Goal: Information Seeking & Learning: Learn about a topic

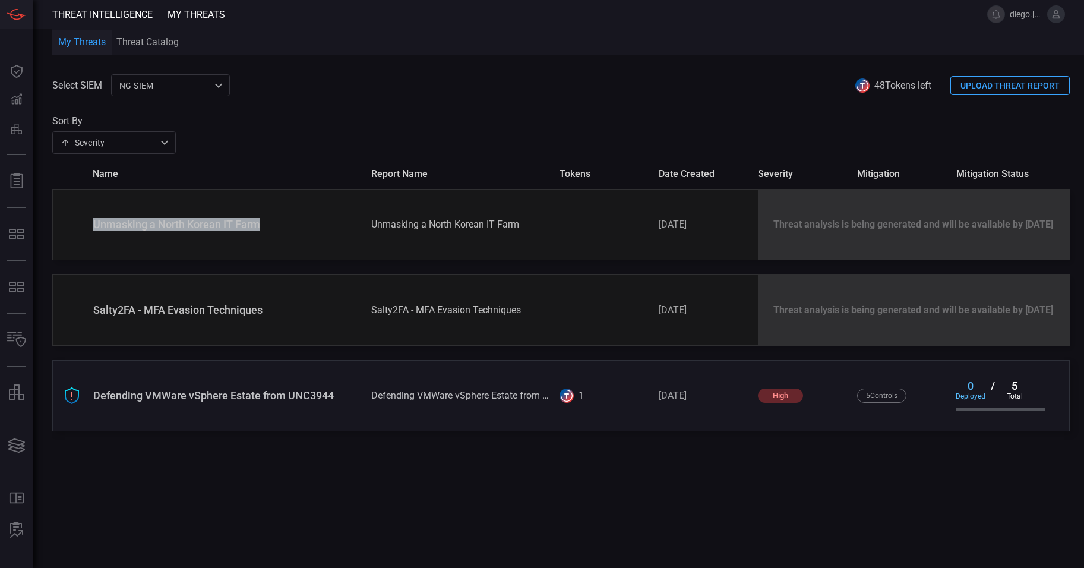
drag, startPoint x: 274, startPoint y: 226, endPoint x: 61, endPoint y: 220, distance: 212.7
click at [61, 220] on div "Unmasking a North Korean IT Farm Unmasking a North Korean IT Farm [DATE] Threat…" at bounding box center [560, 224] width 1017 height 71
copy div "Unmasking a North Korean IT Farm"
click at [182, 78] on div "NG-SIEM 5cf3354c-b0c8-4d47-b0cb-fd1e7ce3c487 ​" at bounding box center [170, 85] width 119 height 22
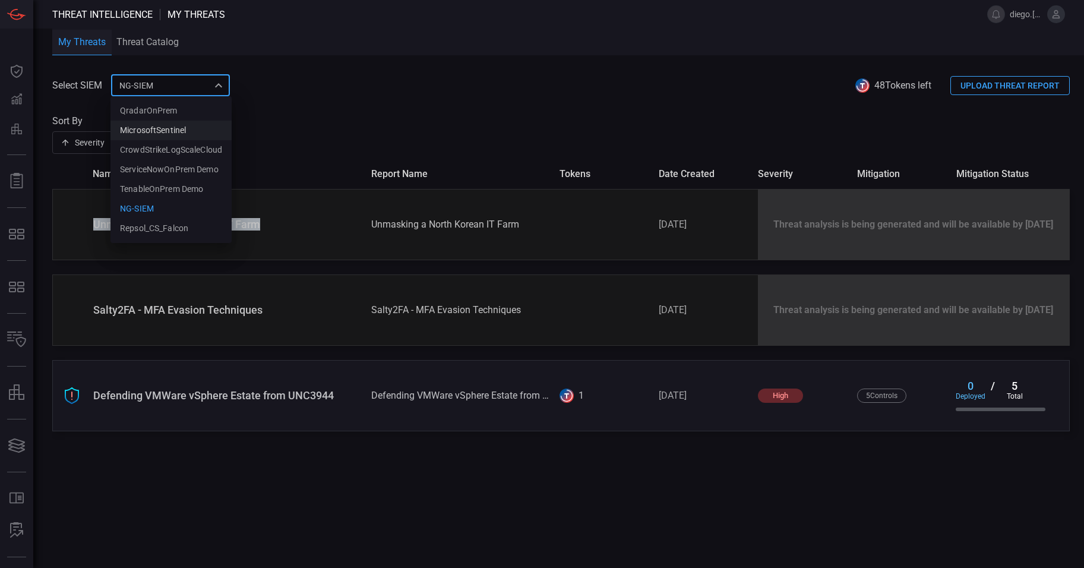
click at [165, 134] on div "MicrosoftSentinel" at bounding box center [153, 130] width 66 height 12
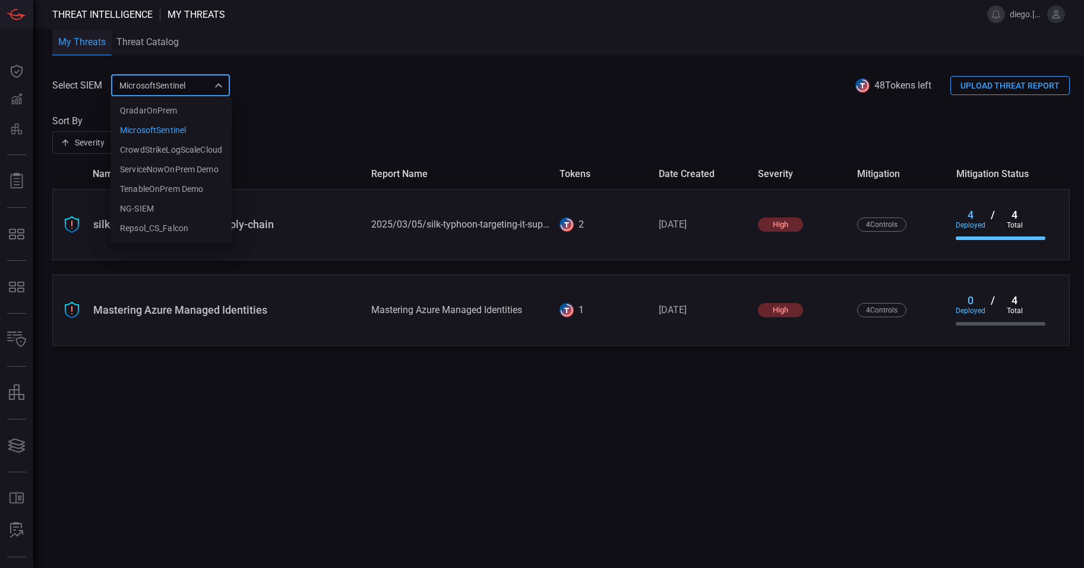
click at [201, 88] on div "MicrosoftSentinel 9c728290-6dac-49ed-91f1-335958a1bd21 QradarOnPrem MicrosoftSe…" at bounding box center [170, 85] width 119 height 22
click at [178, 205] on li "NG-SIEM" at bounding box center [170, 209] width 121 height 20
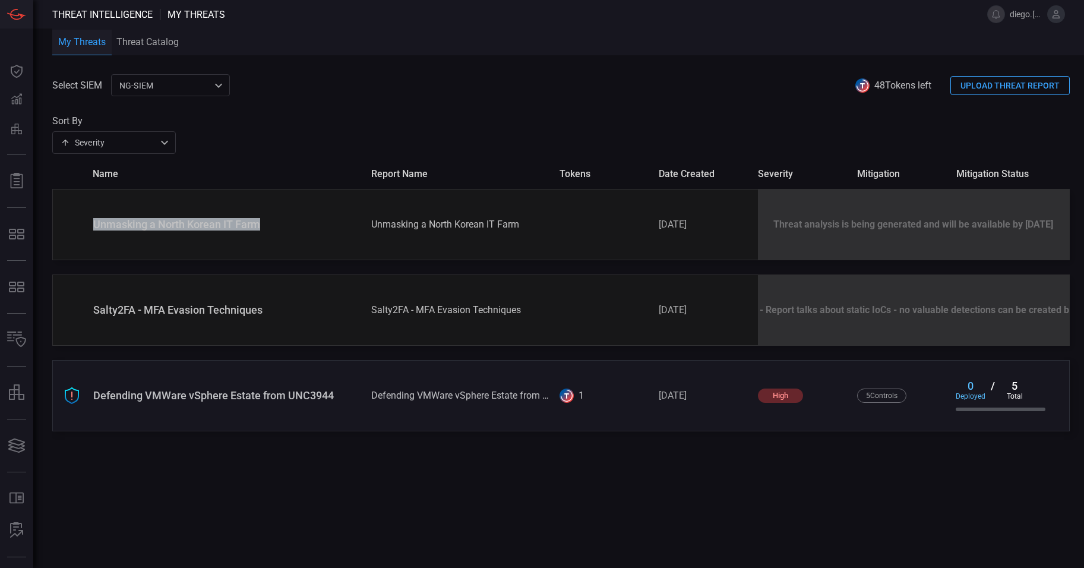
drag, startPoint x: 274, startPoint y: 227, endPoint x: 77, endPoint y: 224, distance: 197.2
click at [77, 224] on div "Unmasking a North Korean IT Farm Unmasking a North Korean IT Farm [DATE] Threat…" at bounding box center [560, 224] width 1017 height 71
copy div "Unmasking a North Korean IT Farm"
click at [447, 458] on div "Select SIEM NG-SIEM 5cf3354c-b0c8-4d47-b0cb-fd1e7ce3c487 ​ 48 Tokens left UPLOA…" at bounding box center [567, 320] width 1031 height 493
